Goal: Information Seeking & Learning: Learn about a topic

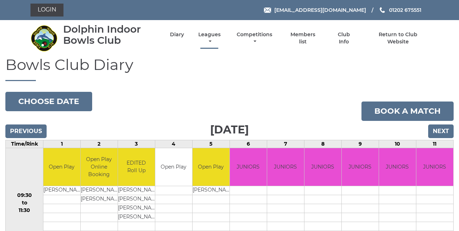
click at [210, 36] on link "Leagues" at bounding box center [210, 38] width 26 height 14
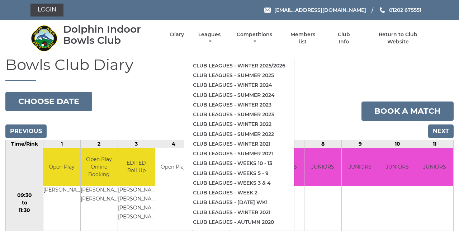
click at [286, 68] on link "Club leagues - Winter 2025/2026" at bounding box center [239, 66] width 110 height 10
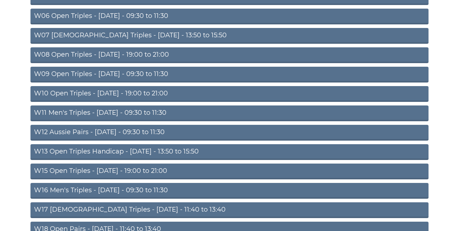
scroll to position [170, 0]
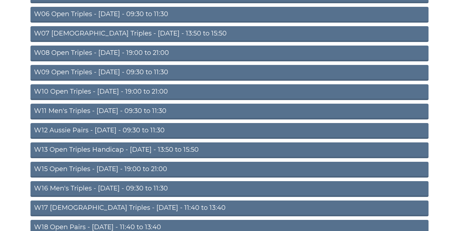
click at [181, 171] on link "W15 Open Triples - [DATE] - 19:00 to 21:00" at bounding box center [230, 170] width 398 height 16
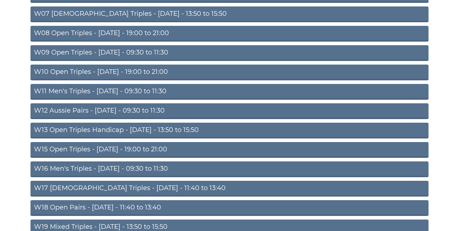
scroll to position [200, 0]
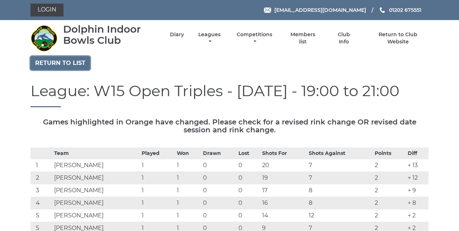
click at [80, 60] on link "Return to list" at bounding box center [61, 63] width 60 height 14
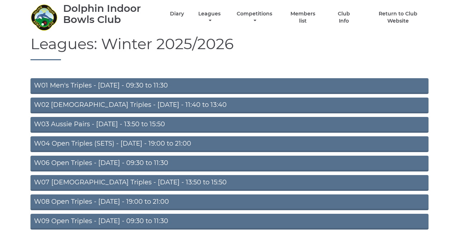
scroll to position [22, 0]
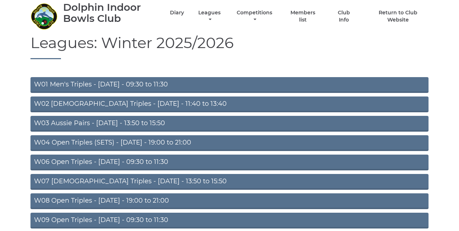
click at [224, 219] on link "W09 Open Triples - [DATE] - 09:30 to 11:30" at bounding box center [230, 221] width 398 height 16
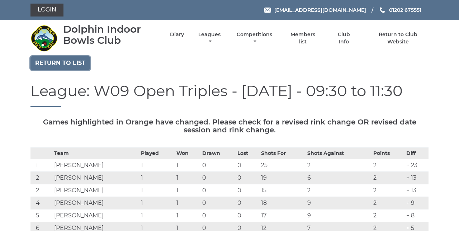
click at [79, 60] on link "Return to list" at bounding box center [61, 63] width 60 height 14
